Goal: Task Accomplishment & Management: Use online tool/utility

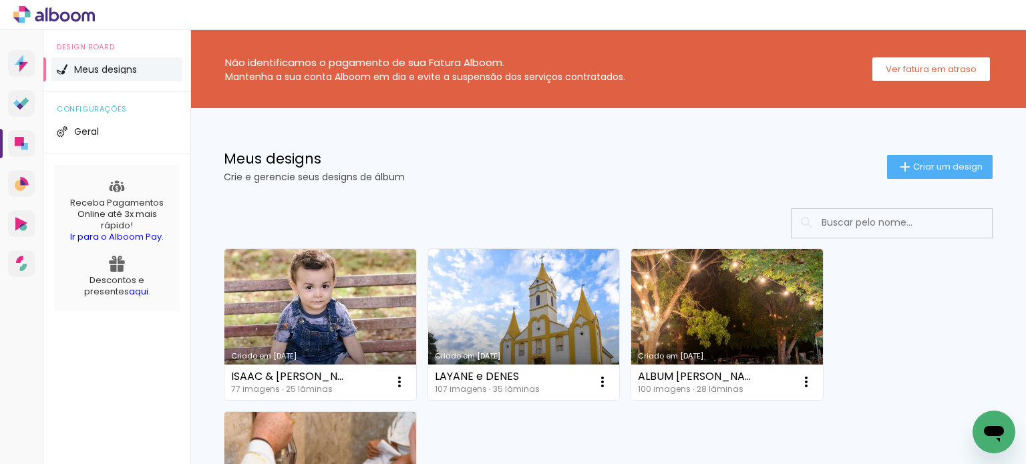
click at [306, 336] on link "Criado em [DATE]" at bounding box center [321, 324] width 192 height 151
